Goal: Book appointment/travel/reservation

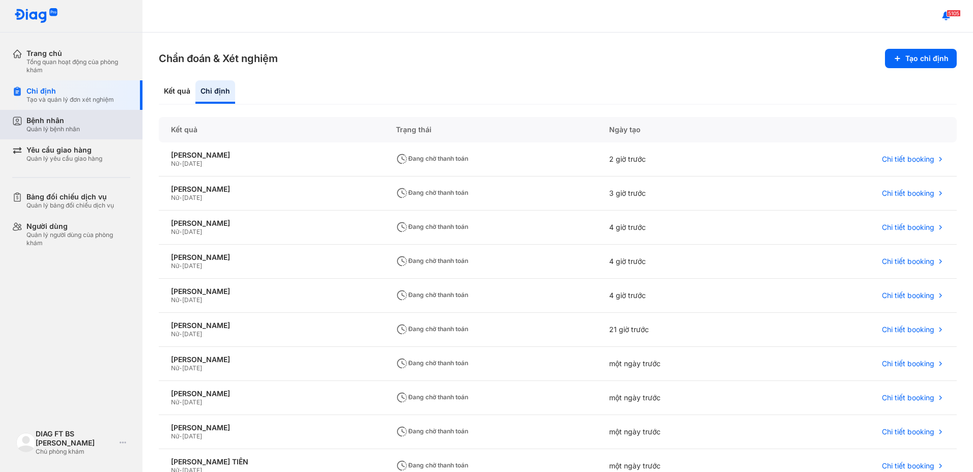
click at [41, 124] on div "Bệnh nhân" at bounding box center [52, 120] width 53 height 9
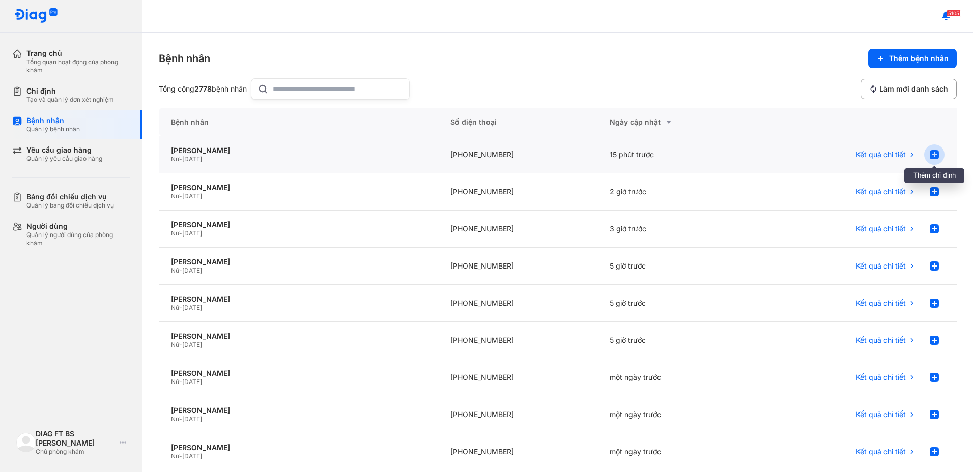
click at [930, 154] on use at bounding box center [934, 154] width 9 height 9
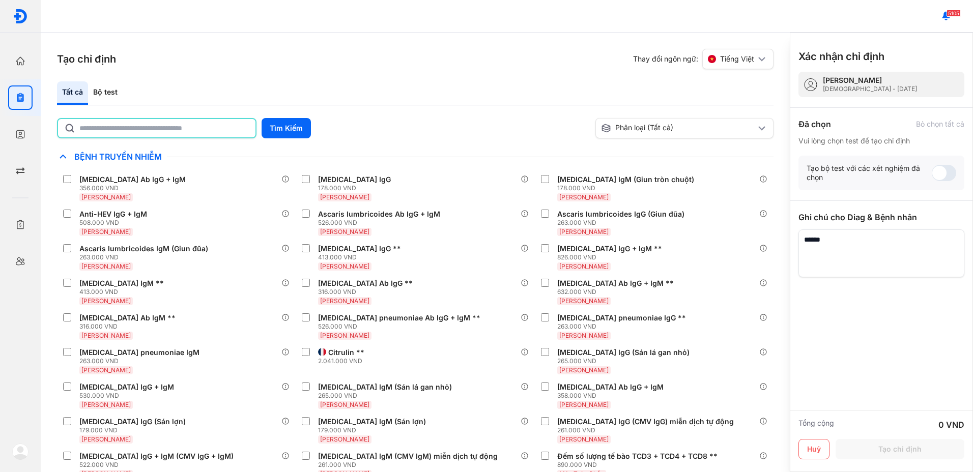
click at [167, 128] on input "text" at bounding box center [164, 128] width 170 height 18
type input "***"
click at [296, 128] on button "Tìm Kiếm" at bounding box center [286, 128] width 49 height 20
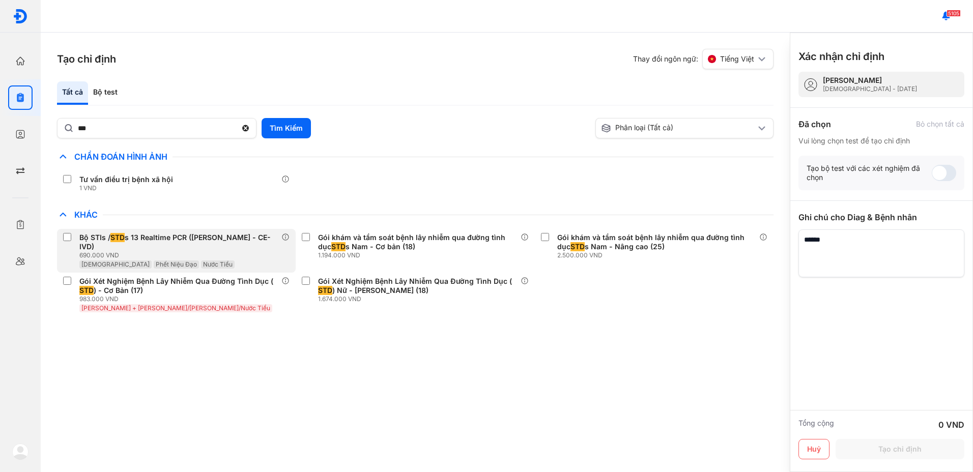
click at [181, 242] on div "Bộ STIs / STD s 13 Realtime PCR (Định Tính - CE-IVD)" at bounding box center [178, 242] width 198 height 18
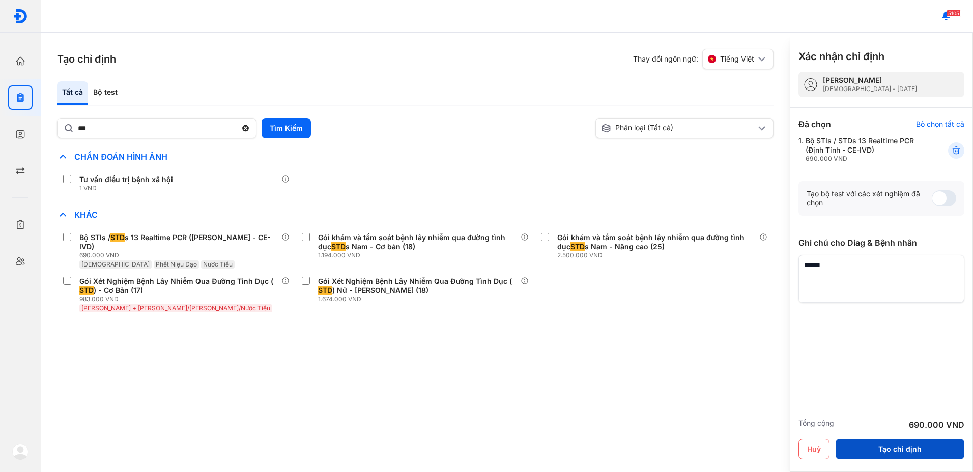
click at [923, 449] on button "Tạo chỉ định" at bounding box center [900, 449] width 129 height 20
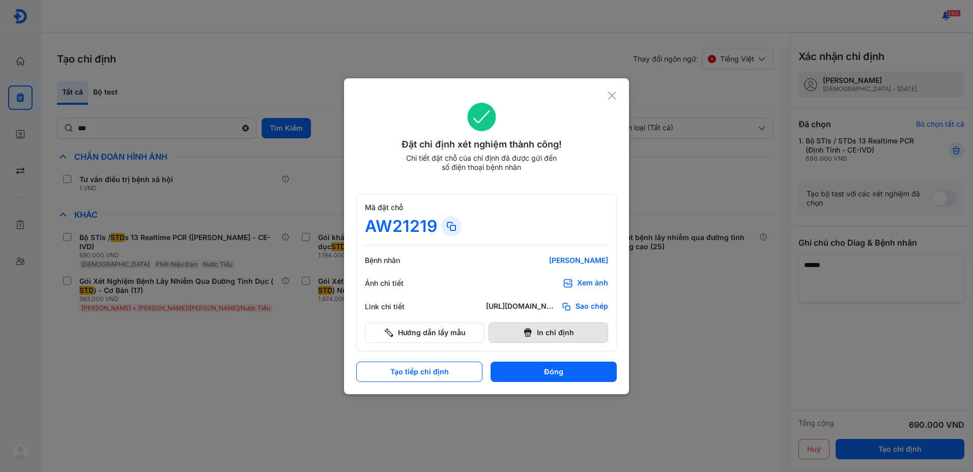
click at [565, 334] on button "In chỉ định" at bounding box center [549, 333] width 120 height 20
